Goal: Task Accomplishment & Management: Use online tool/utility

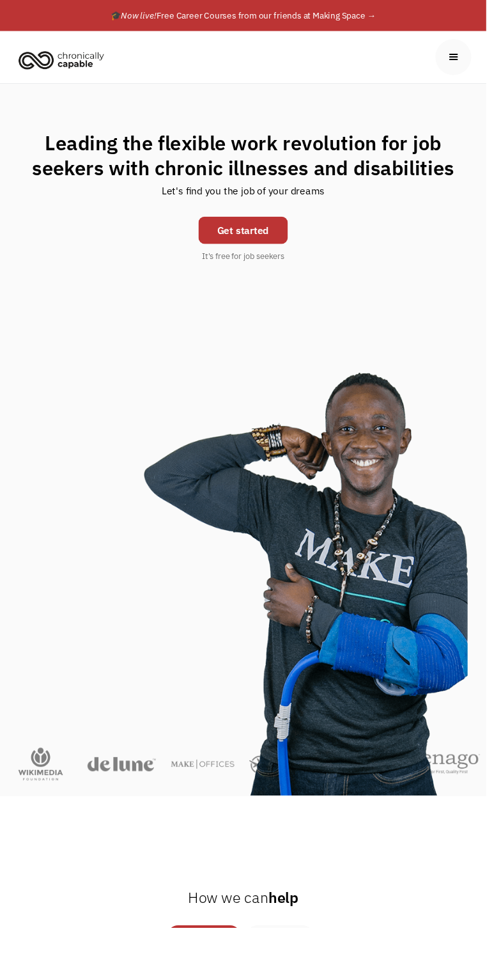
click at [229, 241] on link "Get started" at bounding box center [251, 237] width 92 height 28
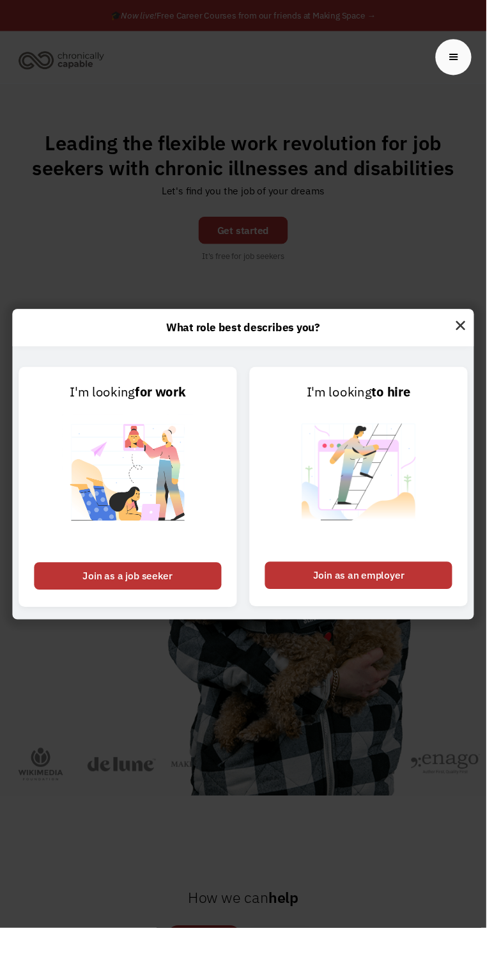
click at [471, 349] on img at bounding box center [475, 334] width 28 height 31
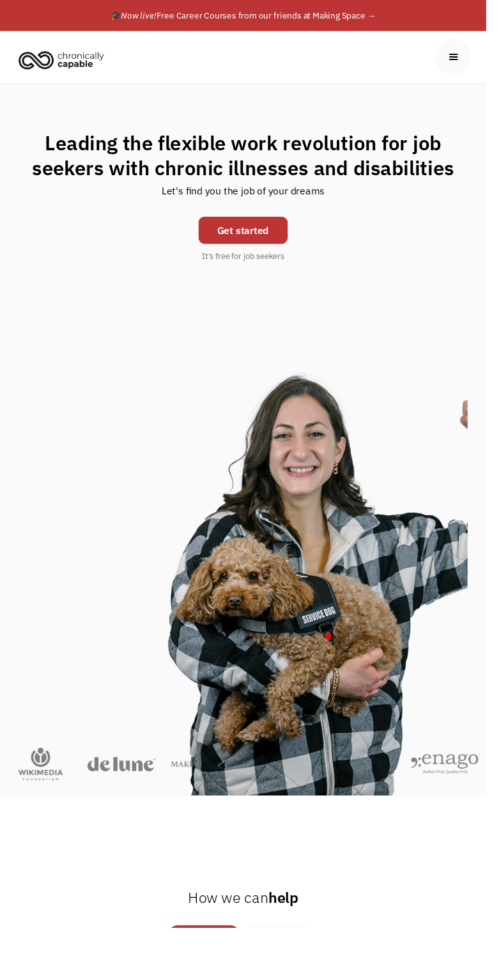
click at [469, 51] on div "menu" at bounding box center [467, 58] width 37 height 37
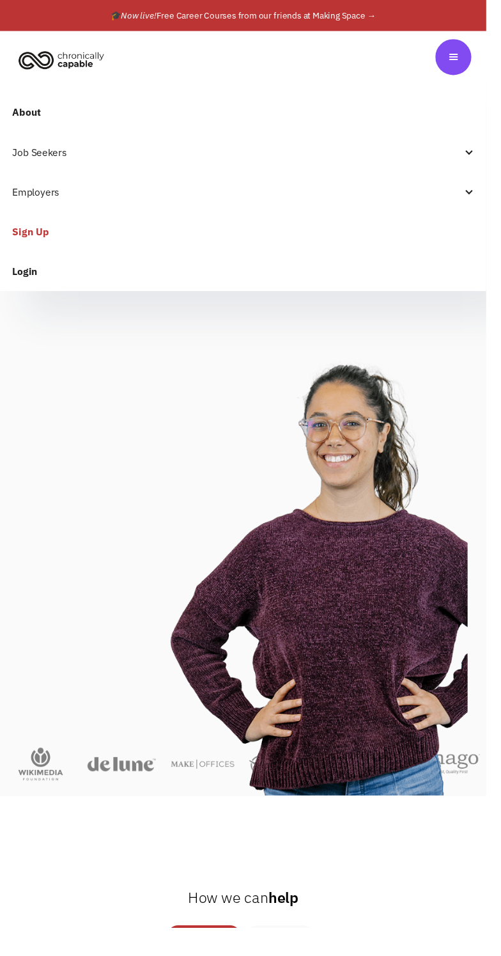
click at [19, 281] on link "Login" at bounding box center [250, 279] width 501 height 41
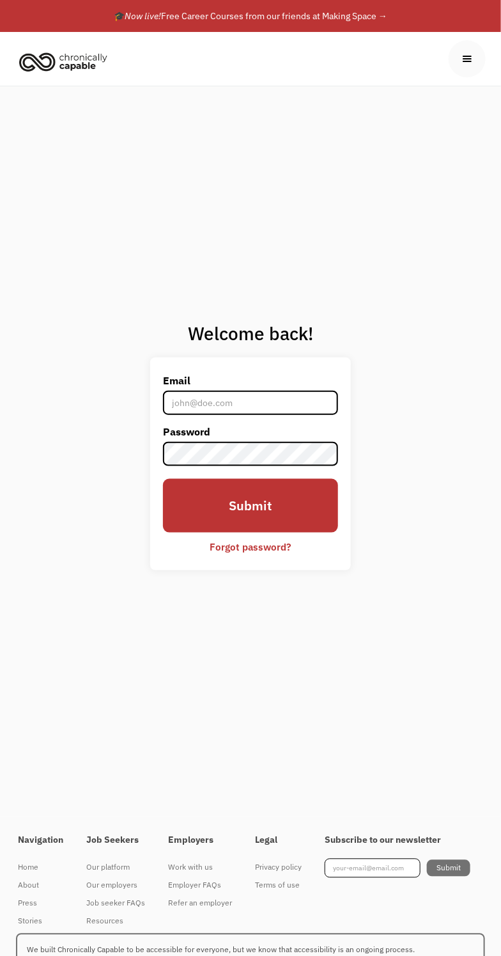
click at [285, 415] on input "Email" at bounding box center [250, 403] width 175 height 24
type input "[EMAIL_ADDRESS][DOMAIN_NAME]"
click at [163, 479] on input "Submit" at bounding box center [250, 506] width 175 height 54
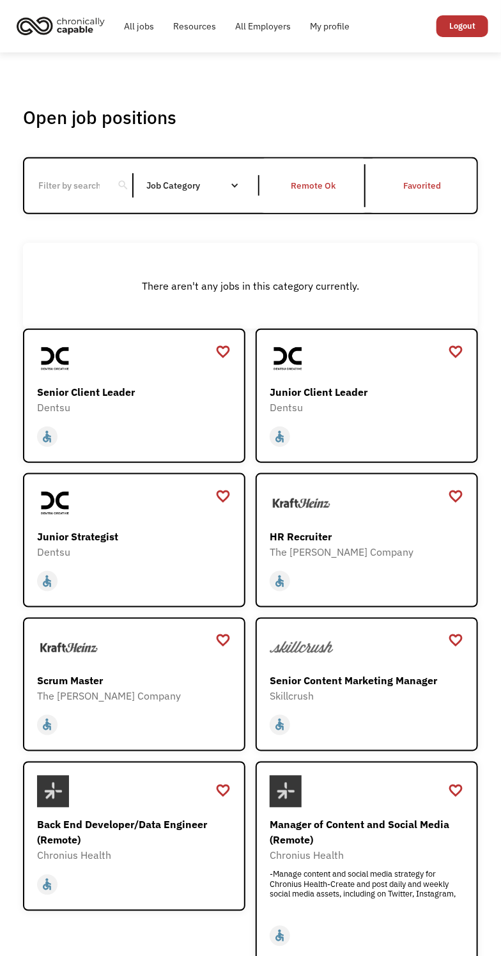
click at [188, 190] on div "Job Category" at bounding box center [199, 185] width 106 height 9
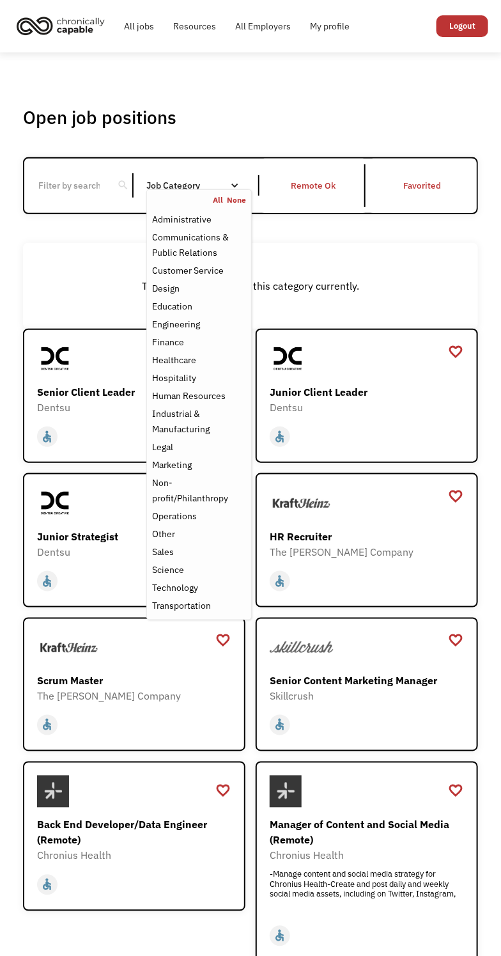
click at [209, 278] on div "Customer Service" at bounding box center [188, 270] width 72 height 15
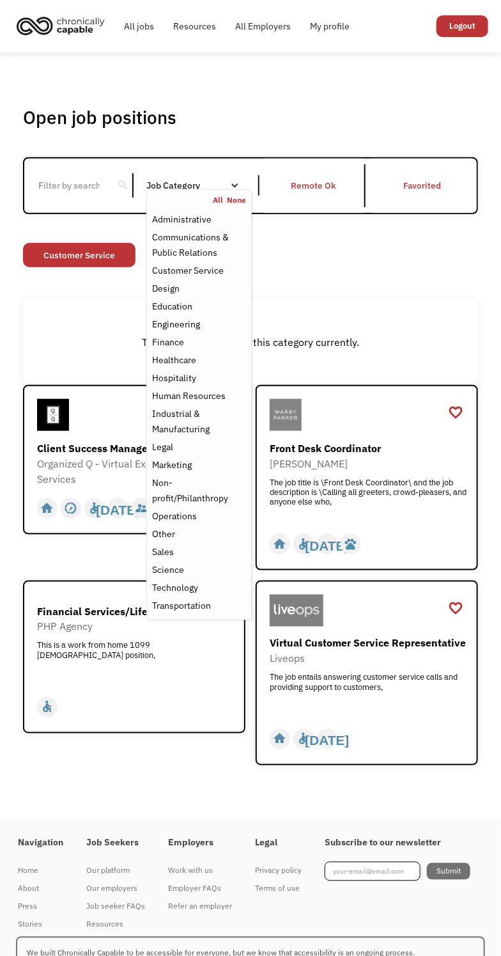
click at [226, 186] on div "Job Category" at bounding box center [199, 185] width 106 height 20
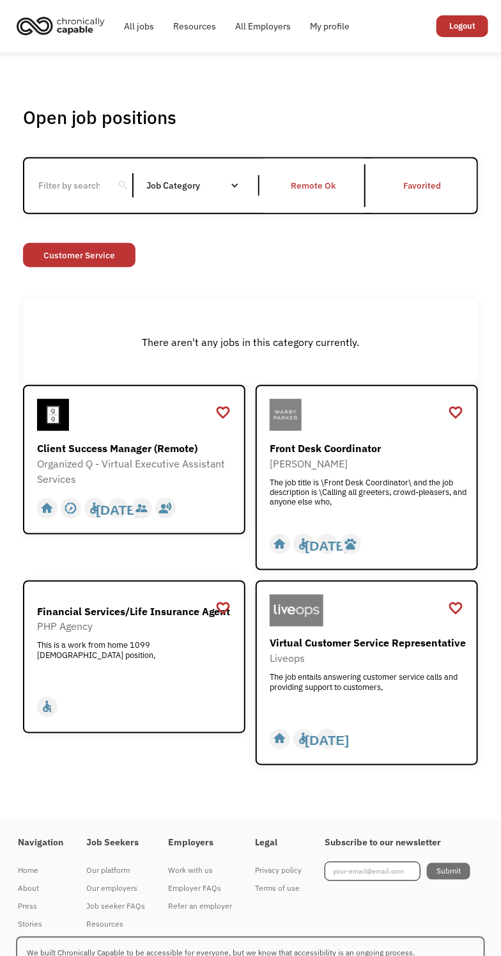
click at [391, 508] on div "The job title is \Front Desk Coordinator\ and the job description is \Calling a…" at bounding box center [369, 497] width 198 height 38
click at [380, 500] on div "Front Desk Coordinator Warby Parker The job title is \Front Desk Coordinator\ a…" at bounding box center [369, 478] width 198 height 75
click at [200, 485] on div "Organized Q - Virtual Executive Assistant Services" at bounding box center [136, 471] width 198 height 31
click at [377, 709] on div "The job entails answering customer service calls and providing support to custo…" at bounding box center [369, 692] width 198 height 38
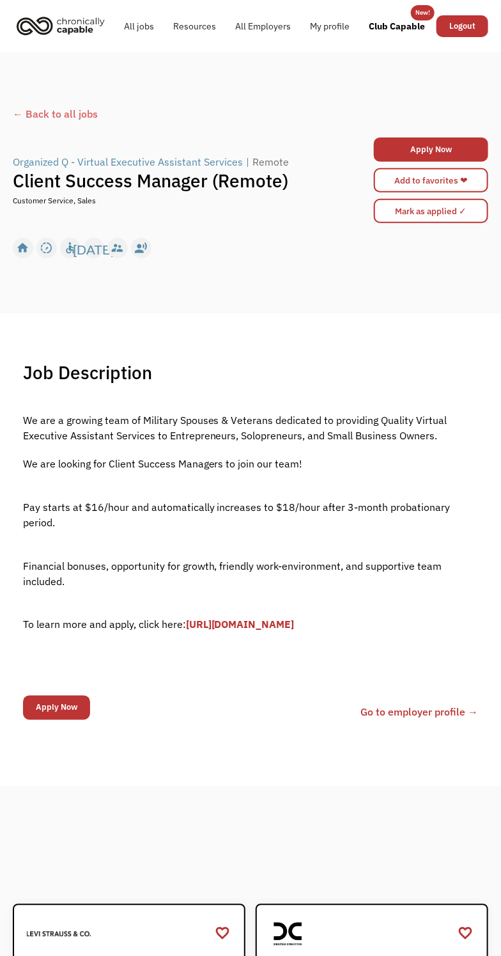
click at [446, 152] on link "Apply Now" at bounding box center [431, 150] width 114 height 24
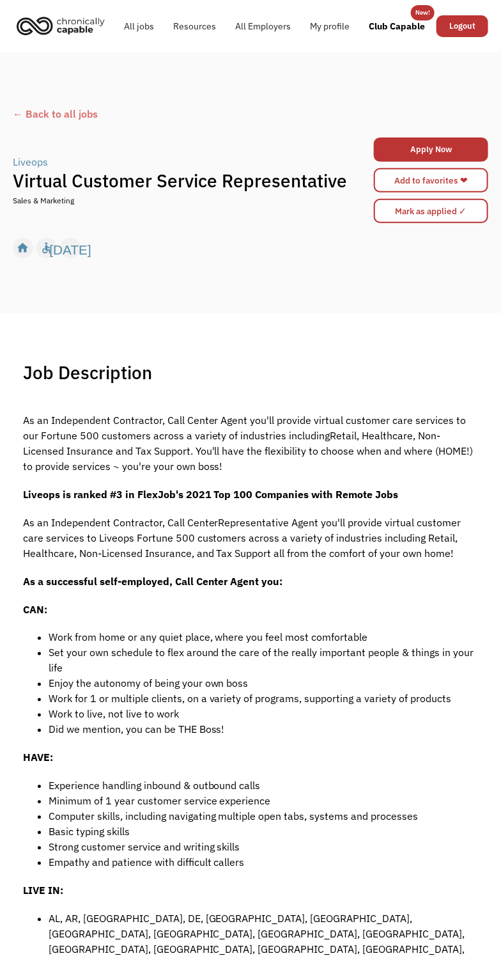
click at [440, 152] on link "Apply Now" at bounding box center [431, 150] width 114 height 24
